Goal: Find specific page/section: Find specific page/section

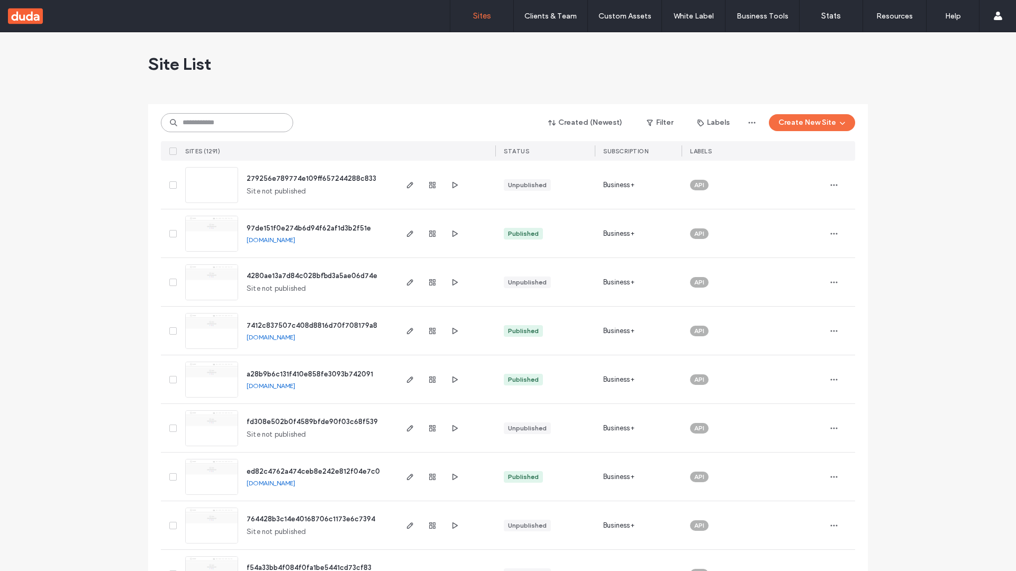
click at [227, 123] on input at bounding box center [227, 122] width 132 height 19
type input "**********"
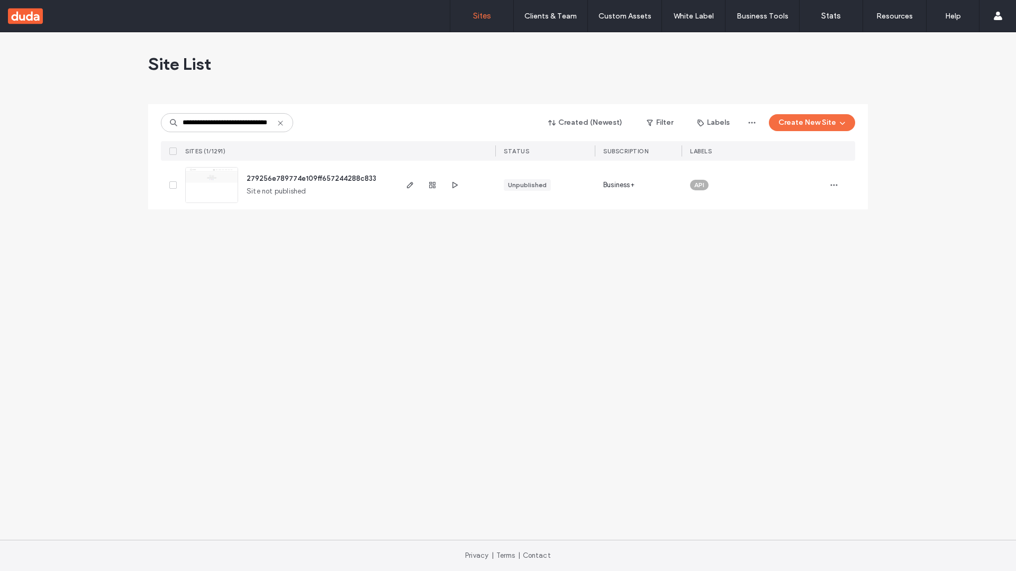
click at [312, 178] on span "279256e789774e109ff657244288c833" at bounding box center [312, 179] width 130 height 8
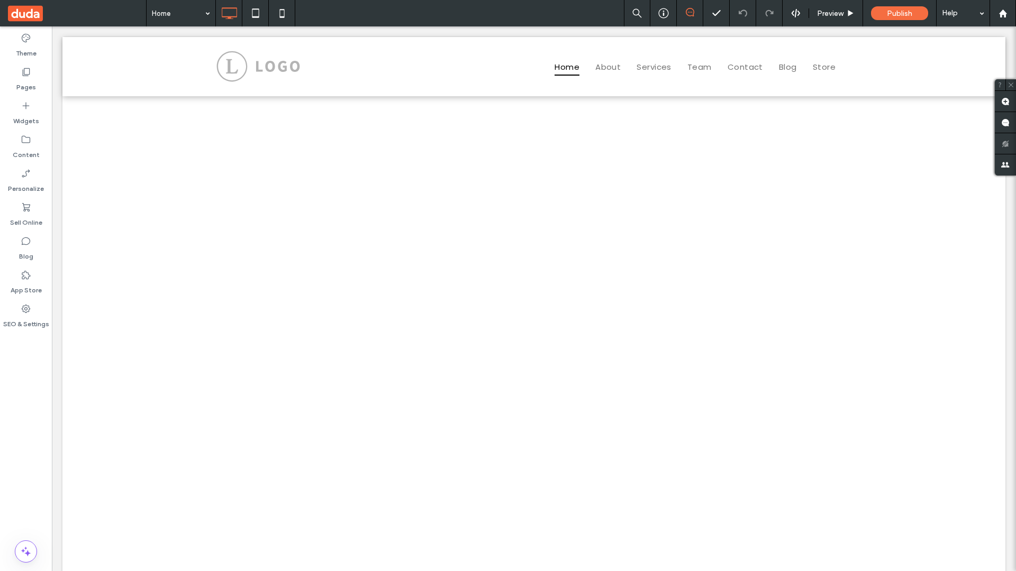
click at [26, 113] on label "Widgets" at bounding box center [26, 118] width 26 height 15
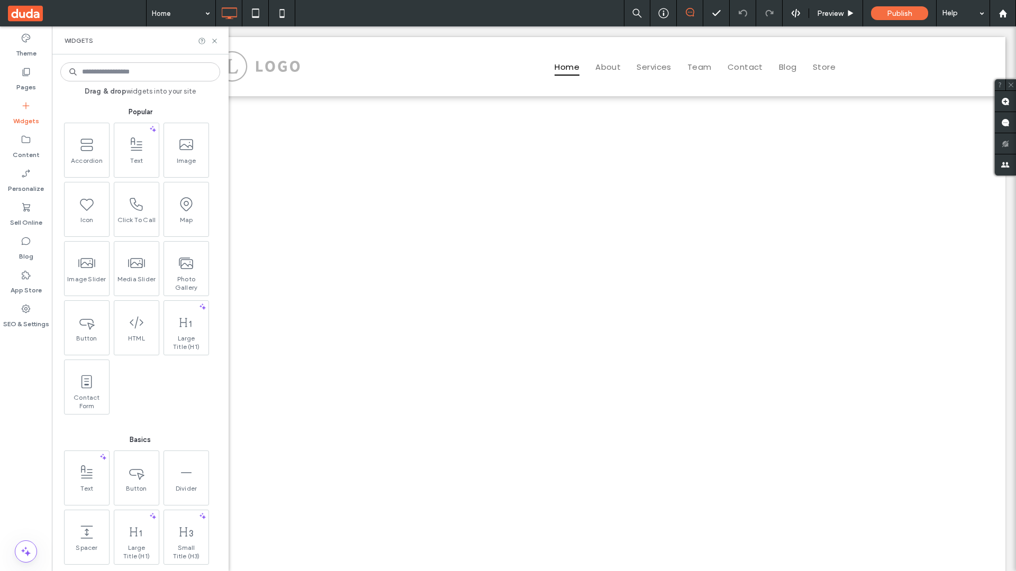
scroll to position [1400, 0]
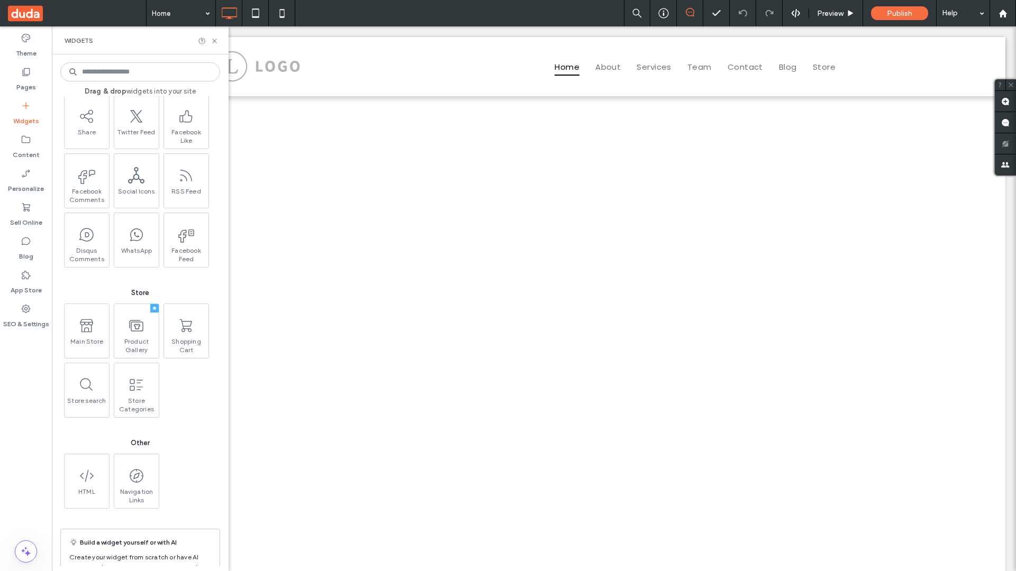
click at [135, 330] on use at bounding box center [136, 326] width 14 height 12
